Goal: Information Seeking & Learning: Learn about a topic

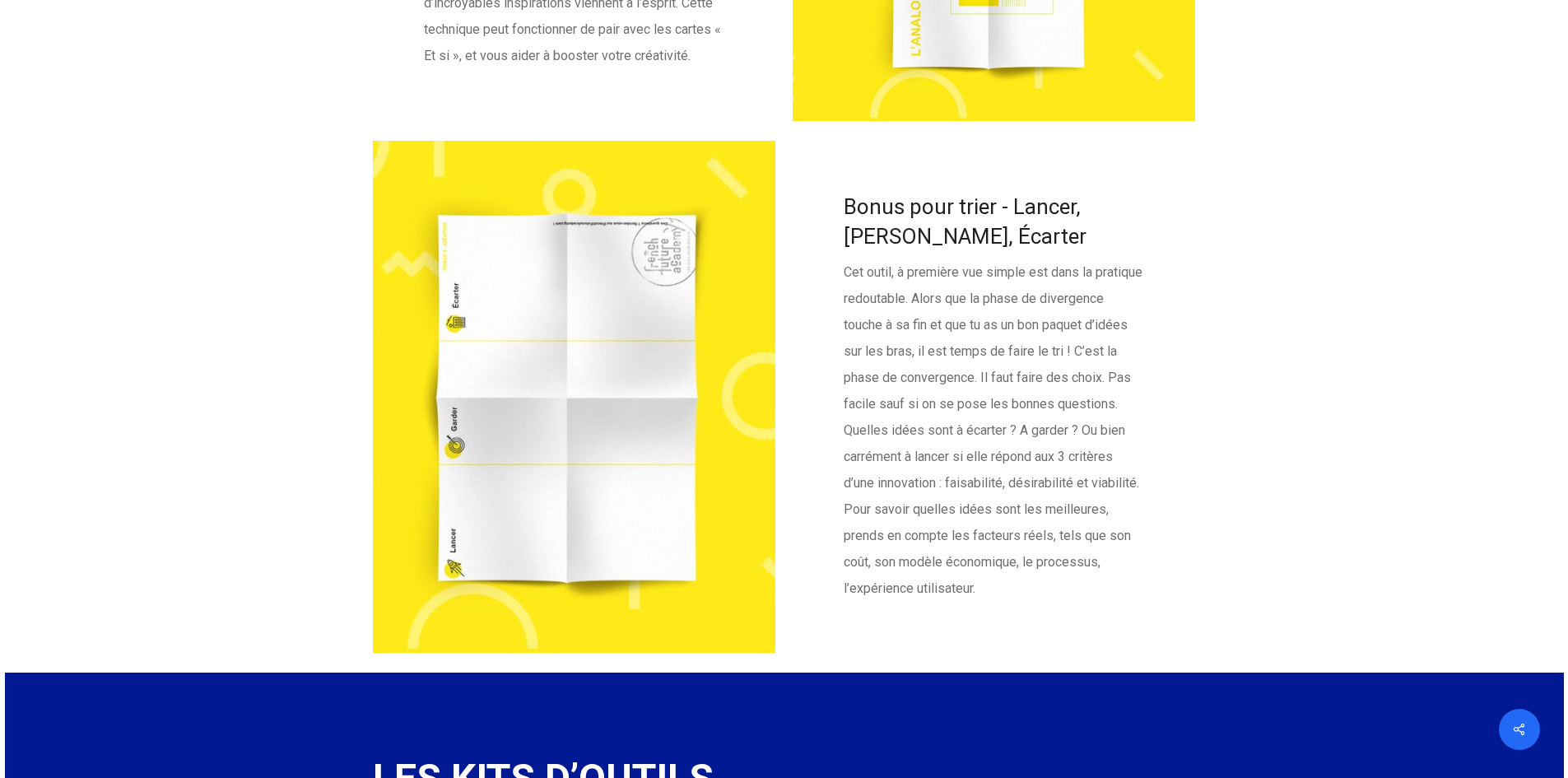
scroll to position [4045, 0]
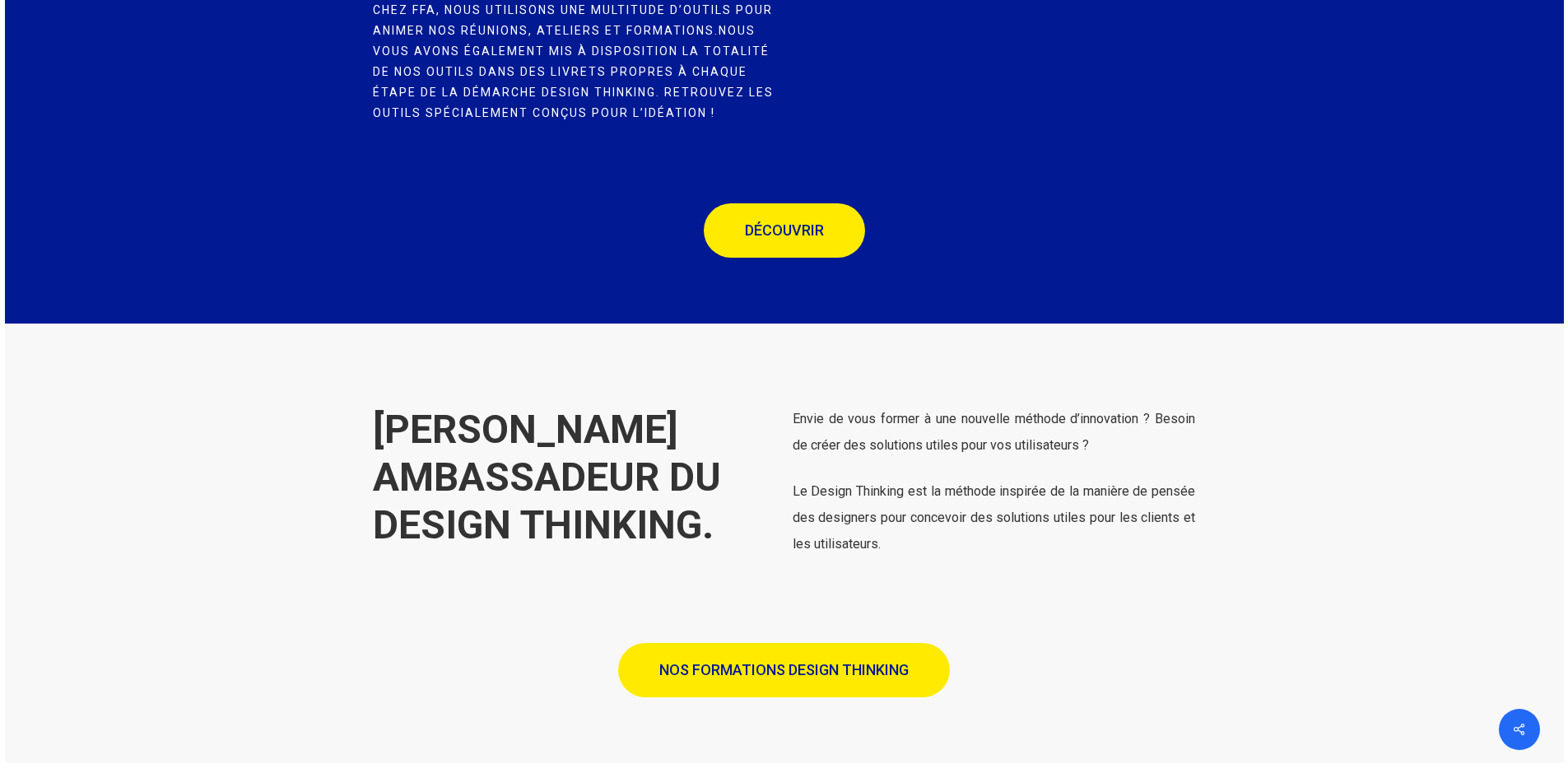
scroll to position [4908, 0]
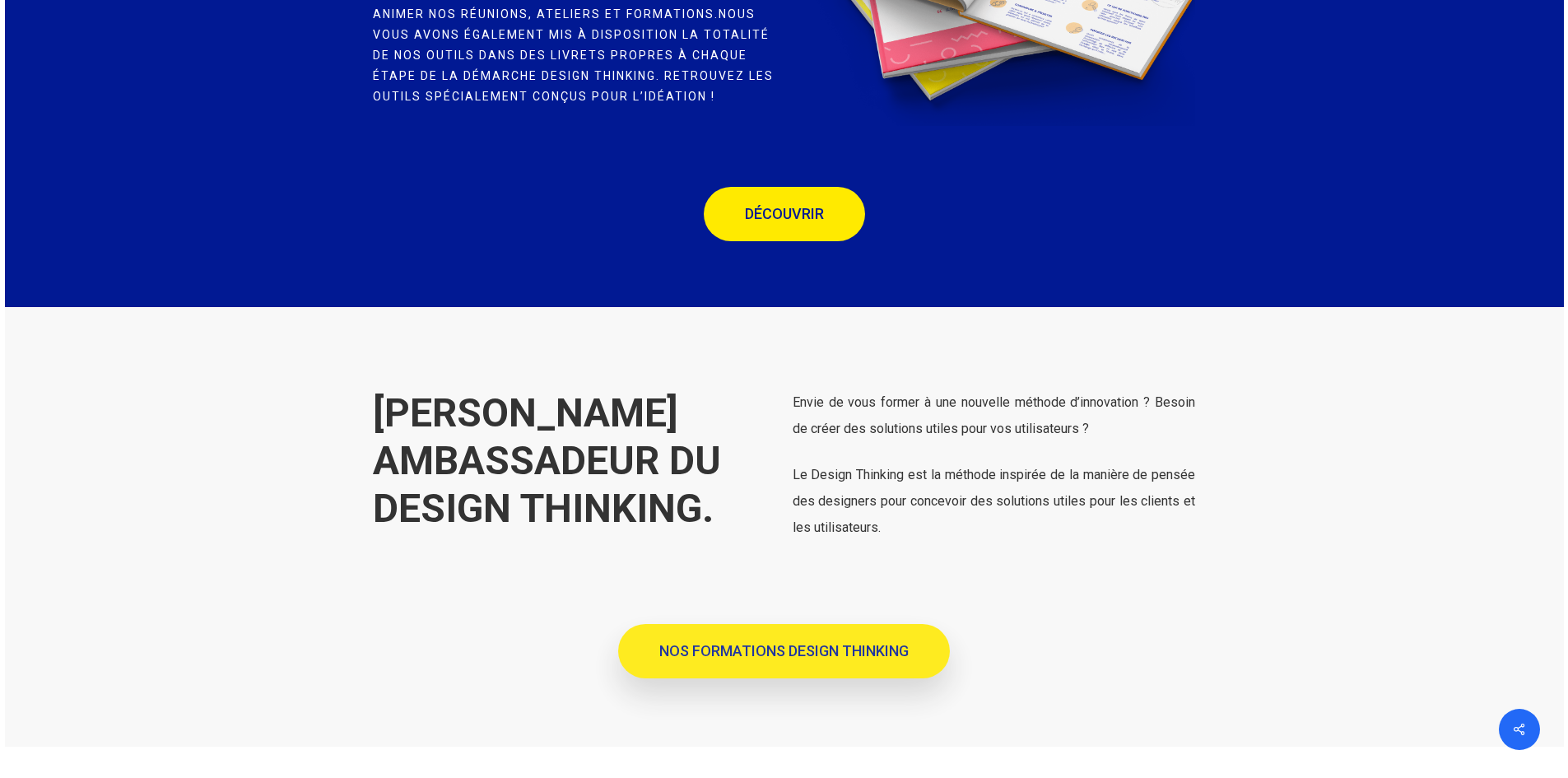
click at [820, 659] on span "NOS FORMATIONS DESIGN THINKING" at bounding box center [784, 652] width 250 height 17
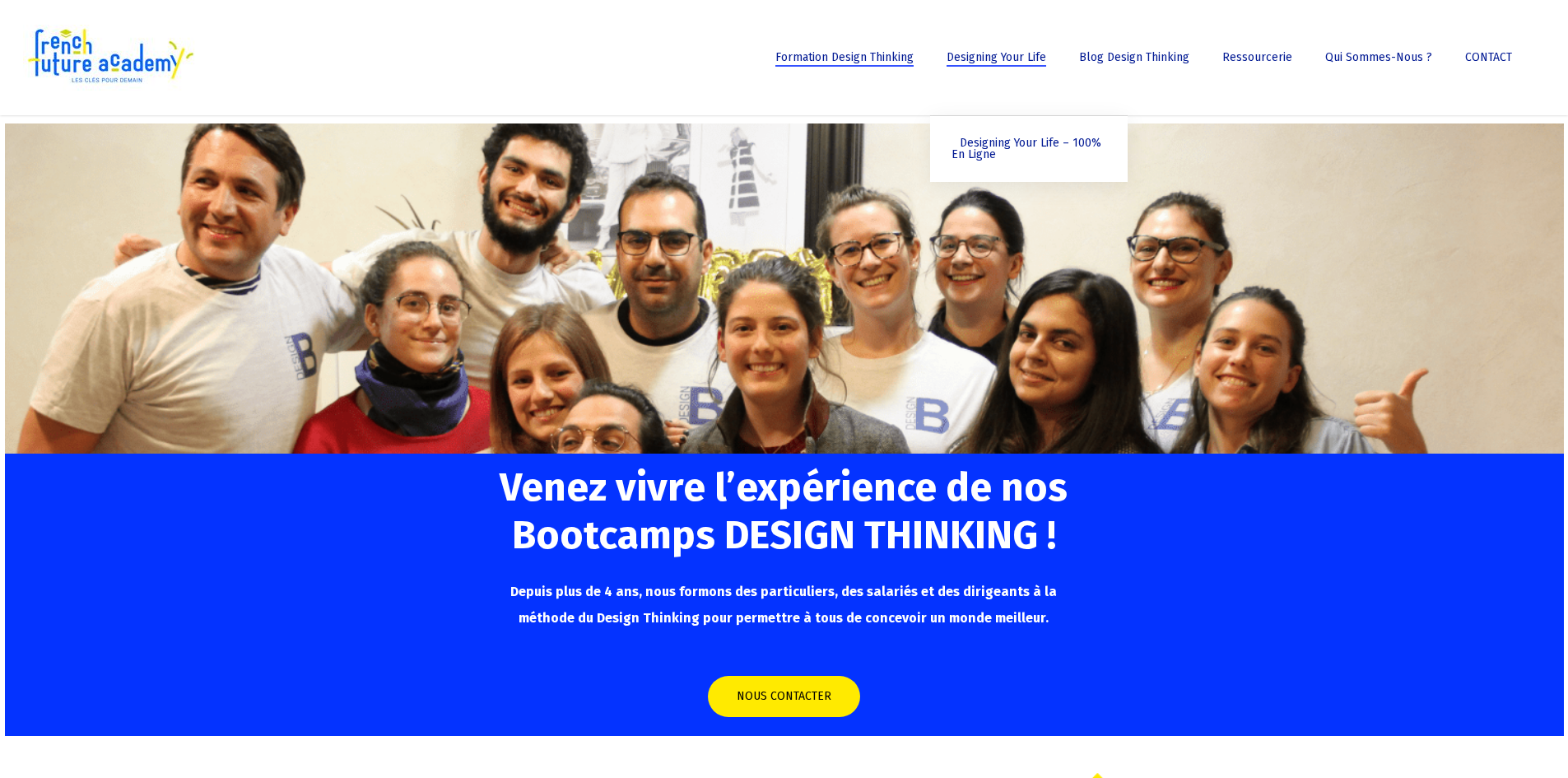
click at [1021, 58] on span "Designing Your Life" at bounding box center [996, 57] width 99 height 14
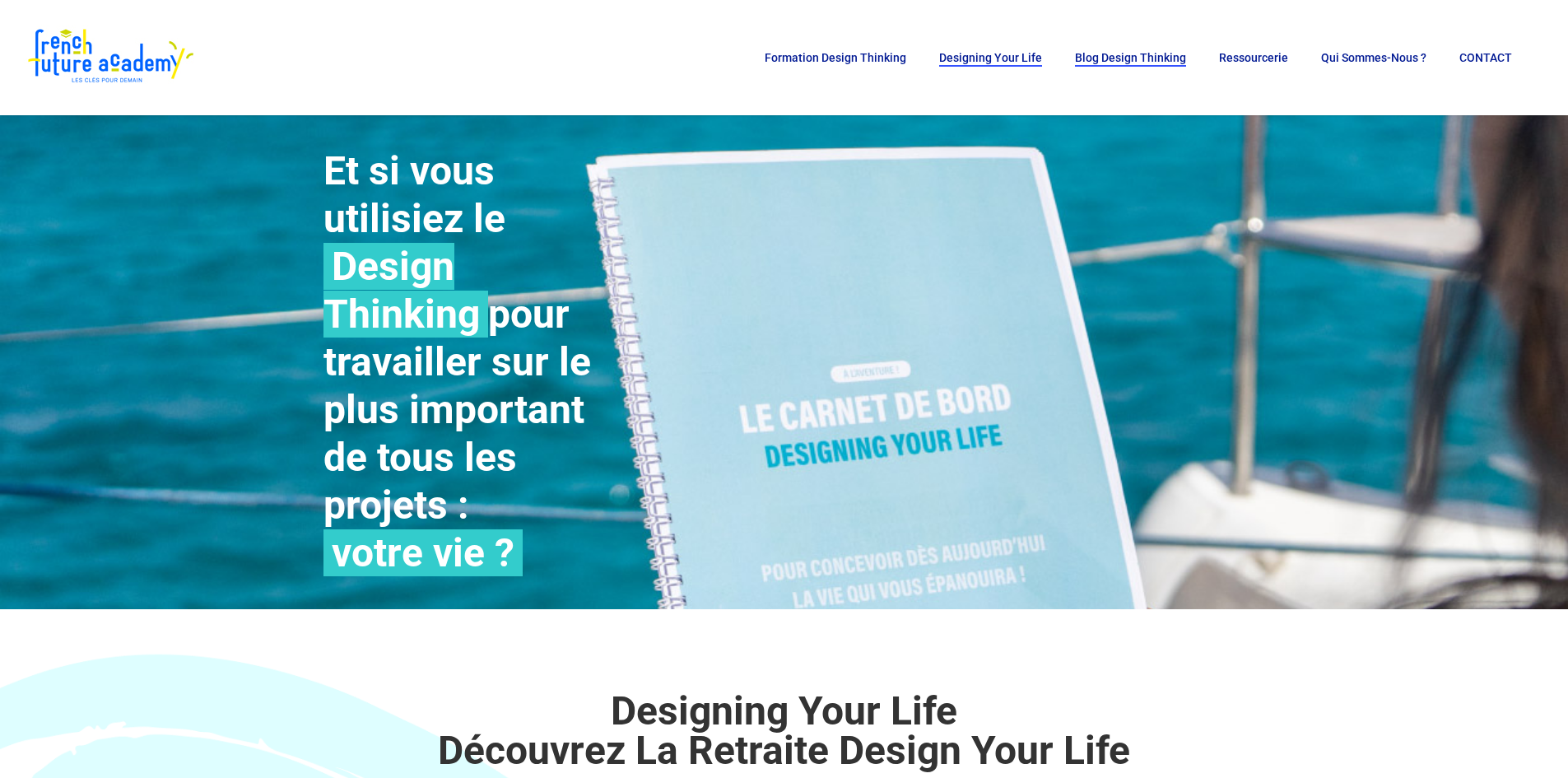
click at [1160, 55] on span "Blog Design Thinking" at bounding box center [1130, 58] width 111 height 13
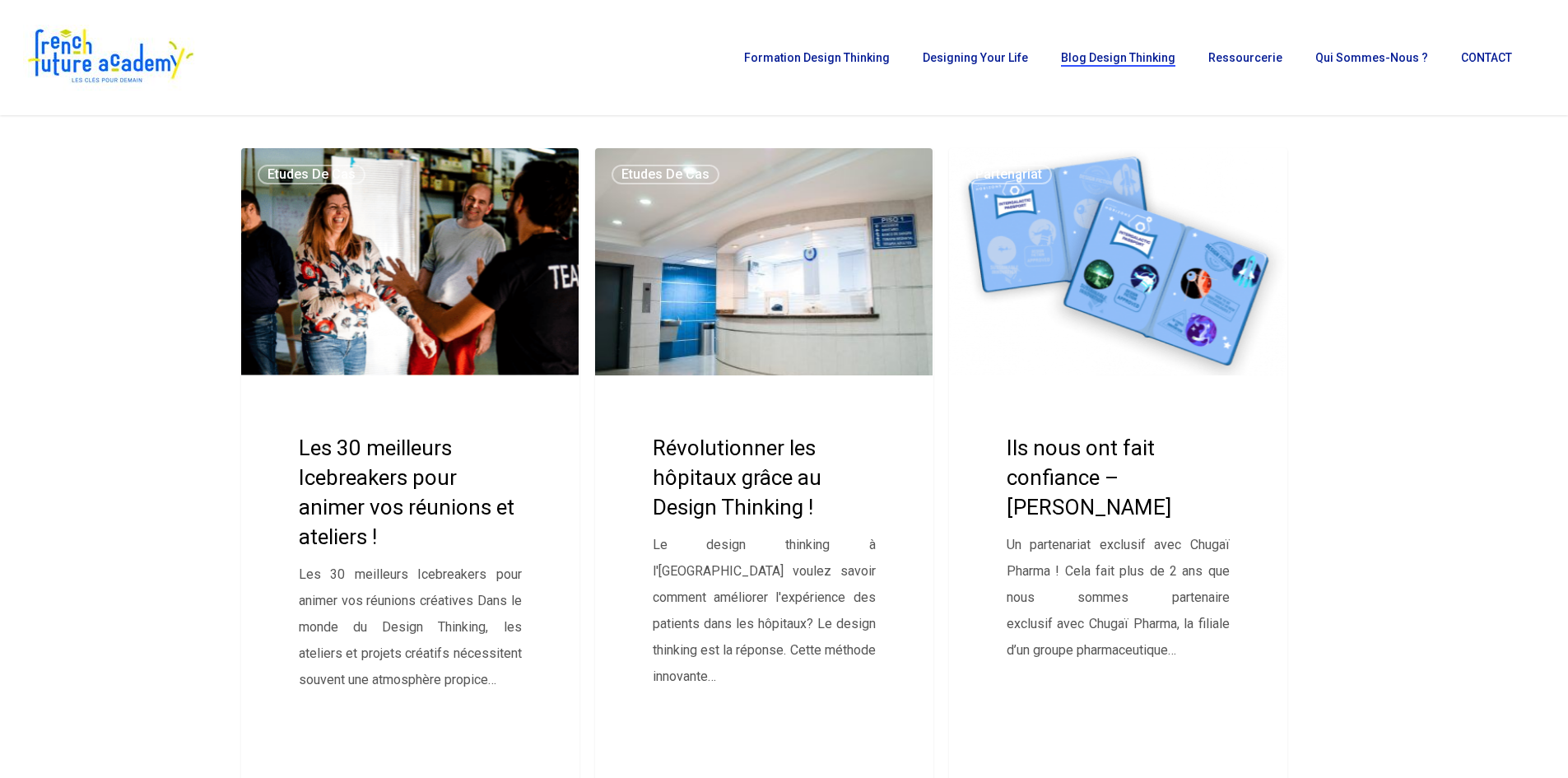
click at [758, 270] on link "Révolutionner les hôpitaux grâce au Design Thinking !" at bounding box center [764, 479] width 338 height 662
